Goal: Task Accomplishment & Management: Complete application form

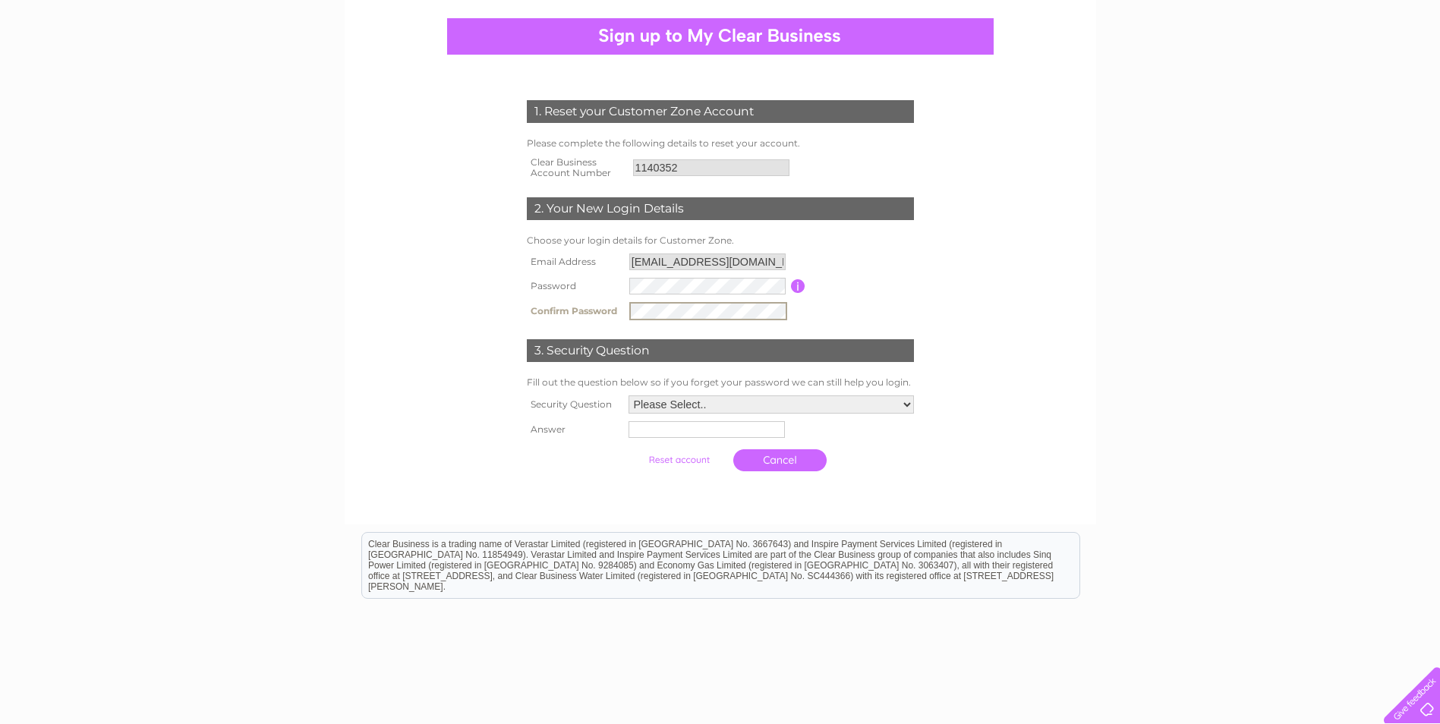
scroll to position [152, 0]
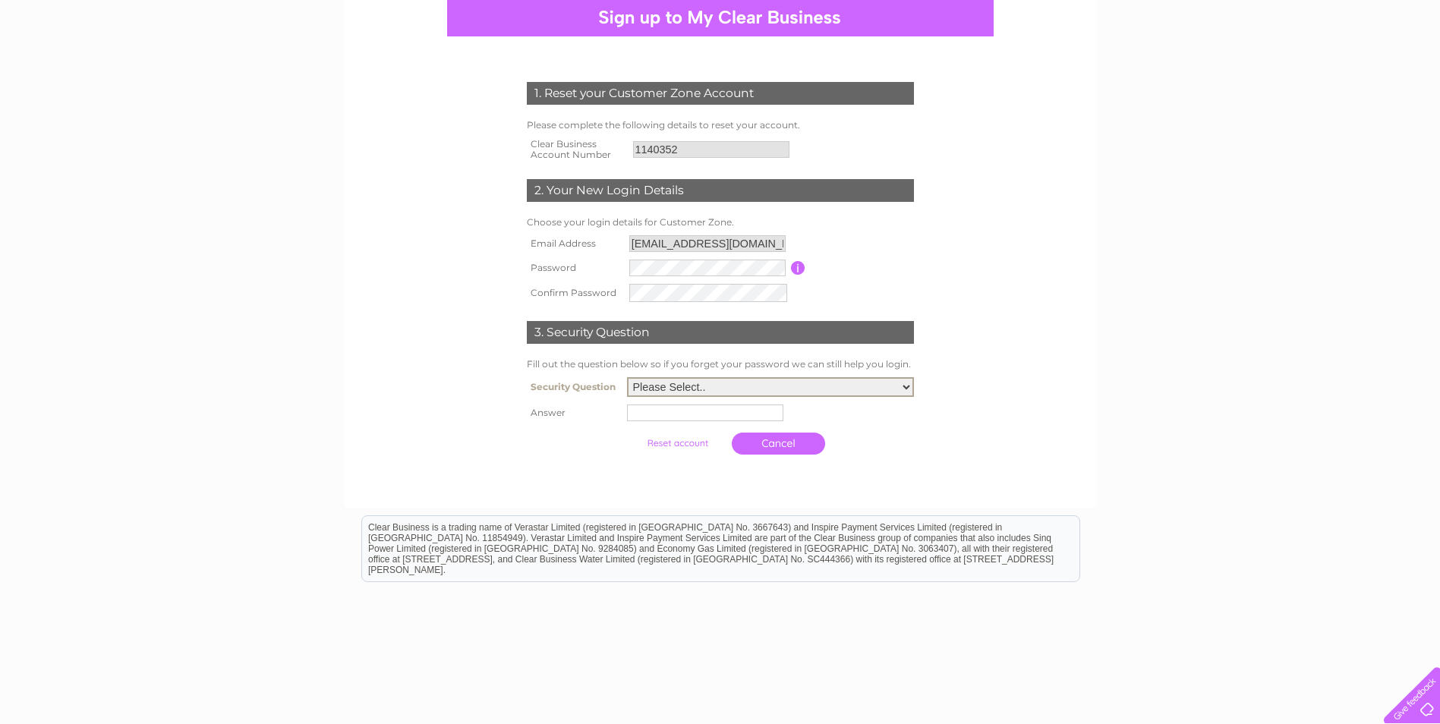
click at [701, 391] on select "Please Select.. In what town or city was your first job? In what town or city d…" at bounding box center [770, 387] width 287 height 20
select select "1"
click at [627, 376] on select "Please Select.. In what town or city was your first job? In what town or city d…" at bounding box center [770, 386] width 287 height 20
click at [713, 415] on input "text" at bounding box center [705, 411] width 156 height 17
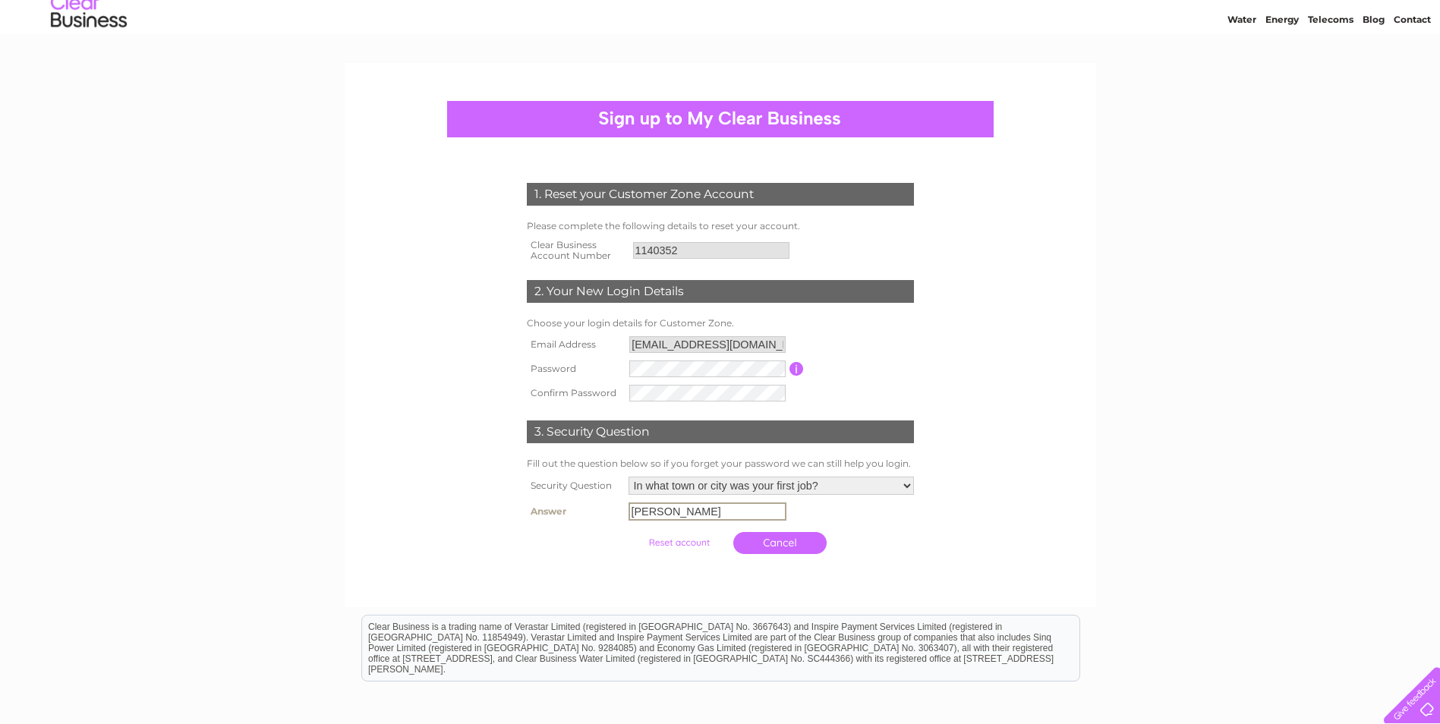
scroll to position [76, 0]
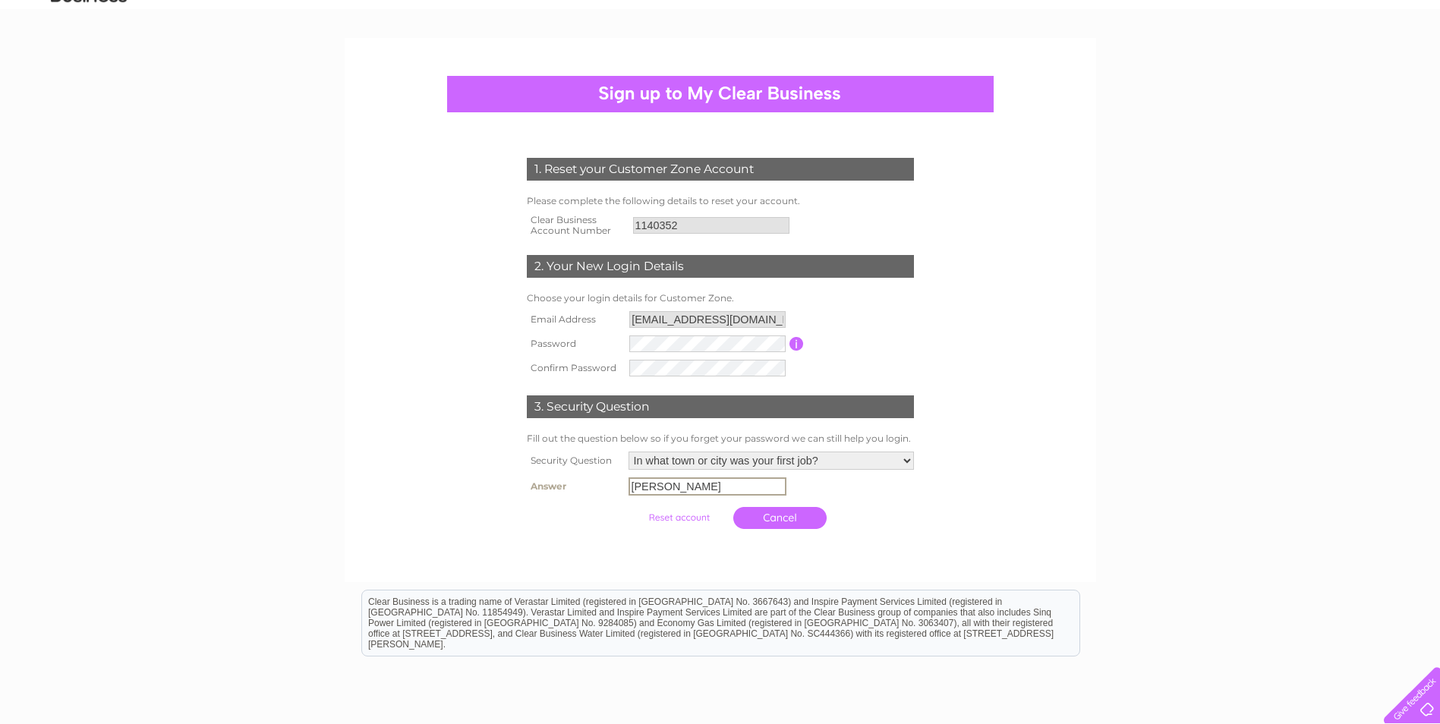
type input "Crawley"
click at [686, 522] on input "submit" at bounding box center [678, 515] width 93 height 21
